Goal: Task Accomplishment & Management: Manage account settings

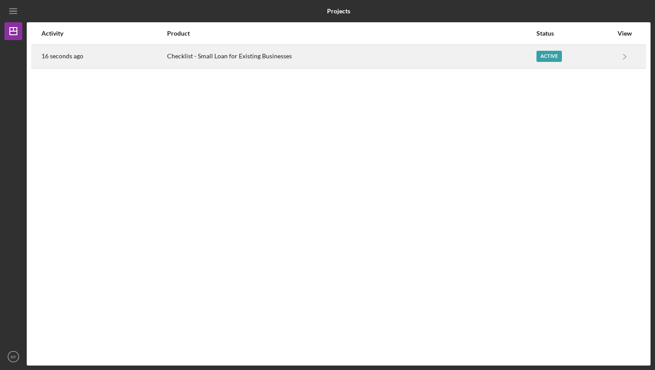
click at [224, 52] on div "Checklist - Small Loan for Existing Businesses" at bounding box center [351, 56] width 369 height 22
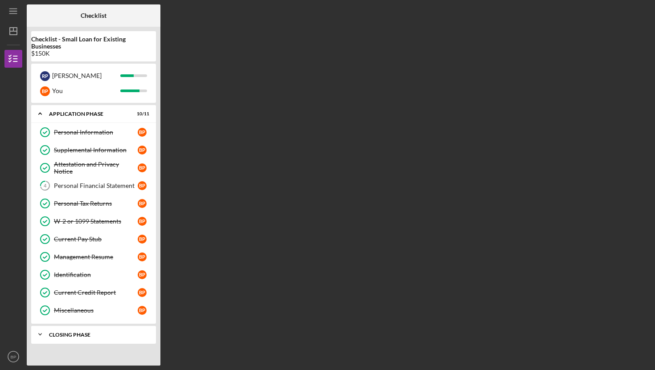
click at [82, 329] on div "Icon/Expander Closing Phase 0 / 3" at bounding box center [93, 335] width 125 height 18
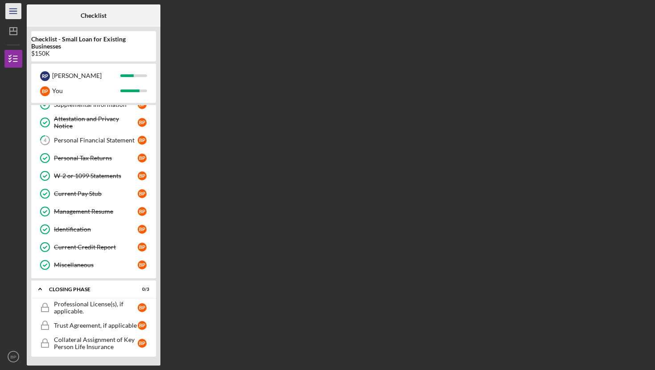
click at [14, 5] on icon "Icon/Menu" at bounding box center [14, 11] width 20 height 20
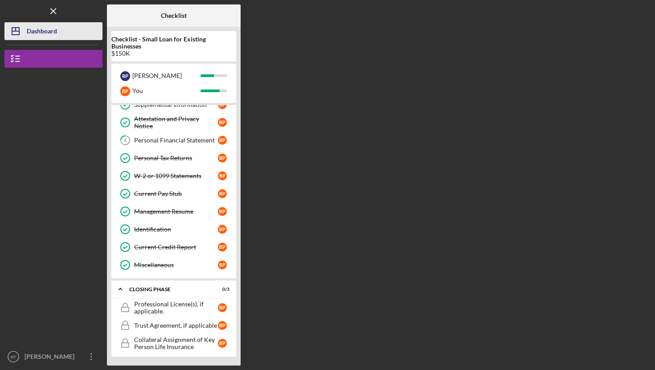
click at [20, 27] on icon "Icon/Dashboard" at bounding box center [15, 31] width 22 height 22
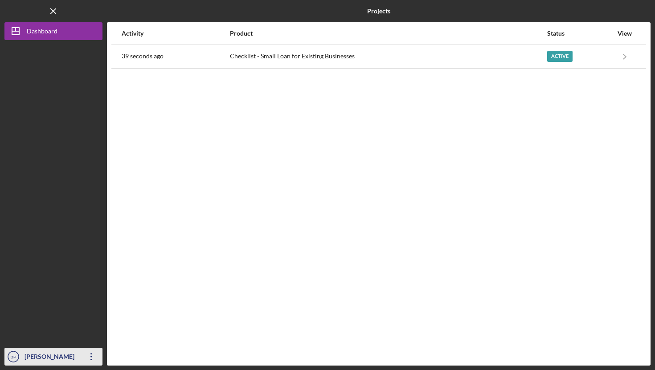
click at [31, 354] on div "Brandy Pennington" at bounding box center [51, 358] width 58 height 20
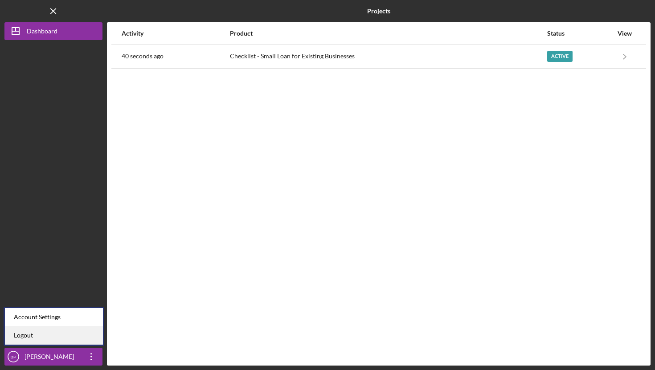
click at [25, 338] on link "Logout" at bounding box center [54, 336] width 98 height 18
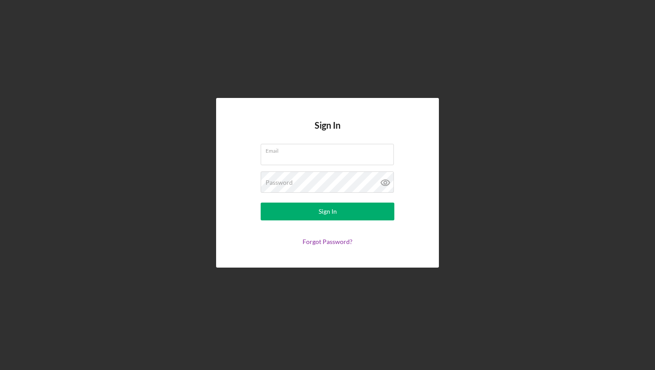
click at [171, 234] on div "Sign In Email Password Sign In Forgot Password?" at bounding box center [327, 183] width 646 height 366
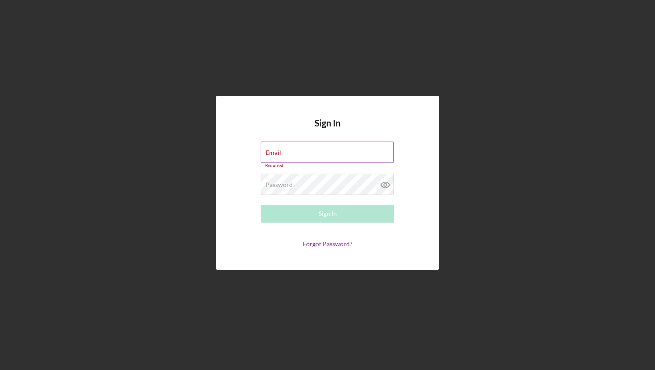
type input "[EMAIL_ADDRESS][DOMAIN_NAME]"
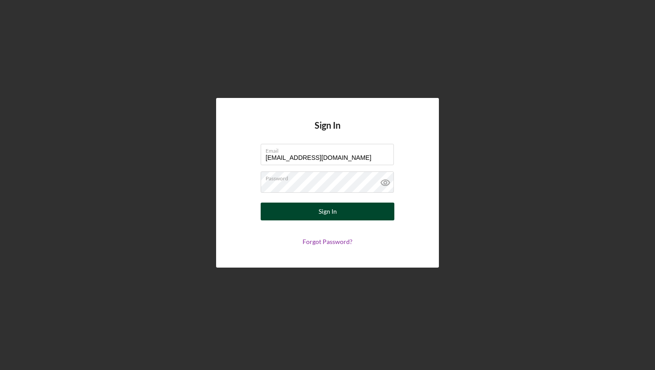
click at [320, 210] on div "Sign In" at bounding box center [328, 212] width 18 height 18
